Goal: Task Accomplishment & Management: Use online tool/utility

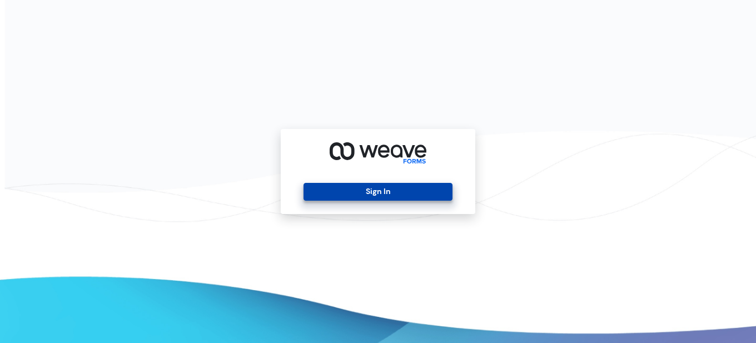
click at [395, 186] on button "Sign In" at bounding box center [378, 192] width 148 height 18
click at [359, 190] on button "Sign In" at bounding box center [378, 192] width 148 height 18
